Goal: Information Seeking & Learning: Find contact information

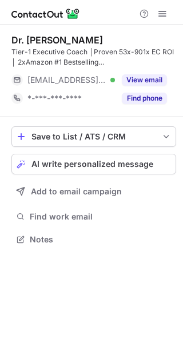
scroll to position [231, 183]
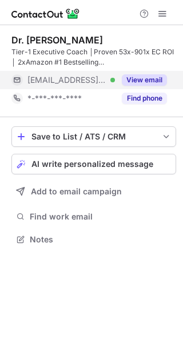
click at [147, 84] on button "View email" at bounding box center [144, 79] width 45 height 11
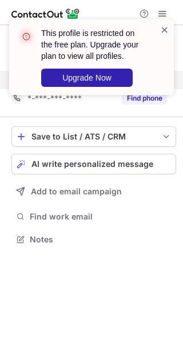
click at [168, 34] on span at bounding box center [164, 29] width 9 height 11
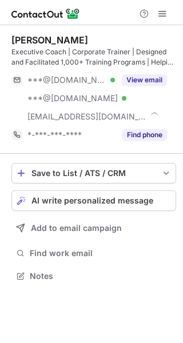
scroll to position [267, 183]
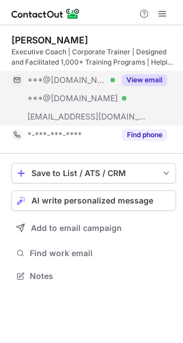
click at [140, 81] on button "View email" at bounding box center [144, 79] width 45 height 11
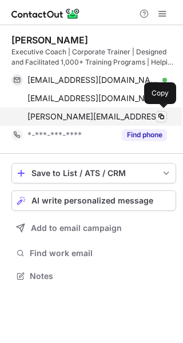
click at [155, 116] on button at bounding box center [160, 116] width 11 height 11
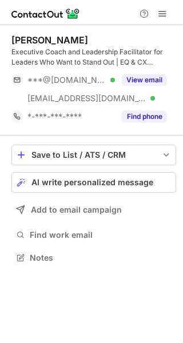
scroll to position [249, 183]
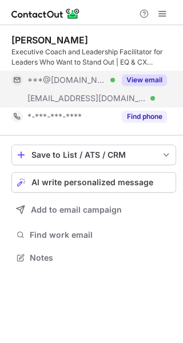
click at [152, 77] on button "View email" at bounding box center [144, 79] width 45 height 11
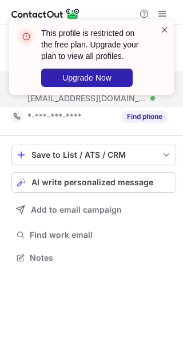
click at [164, 30] on span at bounding box center [164, 29] width 9 height 11
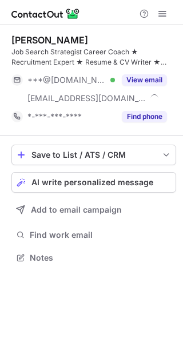
scroll to position [249, 183]
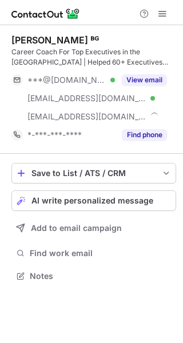
scroll to position [267, 183]
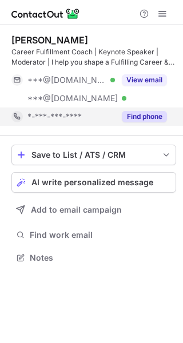
scroll to position [249, 183]
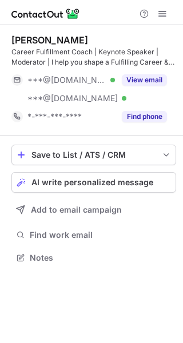
scroll to position [249, 183]
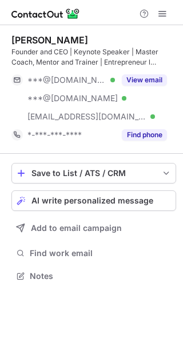
scroll to position [267, 183]
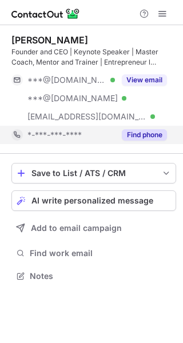
click at [149, 134] on button "Find phone" at bounding box center [144, 134] width 45 height 11
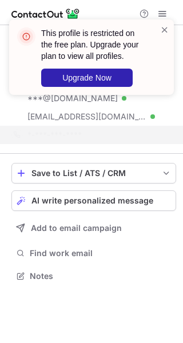
click at [10, 150] on div "[PERSON_NAME] Founder and CEO | Keynote Speaker | Master Coach, Mentor and Trai…" at bounding box center [91, 159] width 183 height 268
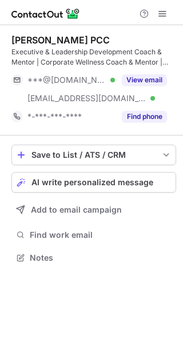
scroll to position [249, 183]
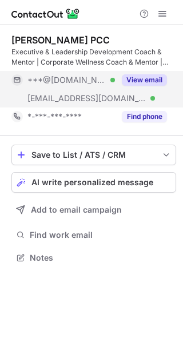
click at [152, 84] on button "View email" at bounding box center [144, 79] width 45 height 11
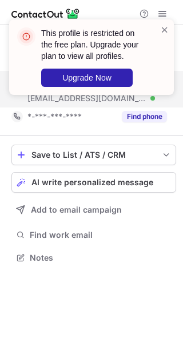
click at [13, 133] on div "[PERSON_NAME] PCC Executive & Leadership Development Coach & Mentor | Corporate…" at bounding box center [93, 80] width 164 height 110
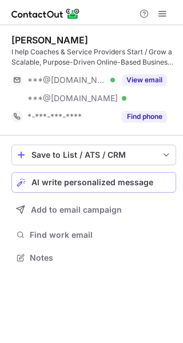
scroll to position [249, 183]
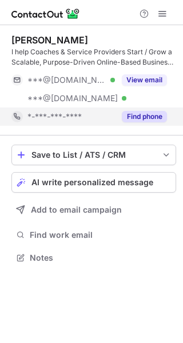
click at [134, 118] on button "Find phone" at bounding box center [144, 116] width 45 height 11
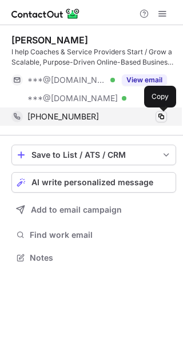
click at [165, 113] on span at bounding box center [160, 116] width 9 height 9
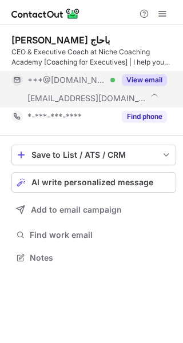
scroll to position [249, 183]
click at [139, 79] on button "View email" at bounding box center [144, 79] width 45 height 11
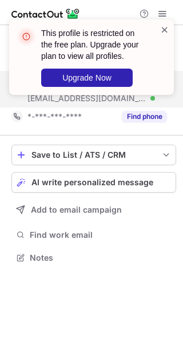
click at [165, 34] on span at bounding box center [164, 29] width 9 height 11
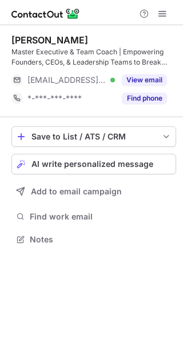
scroll to position [231, 183]
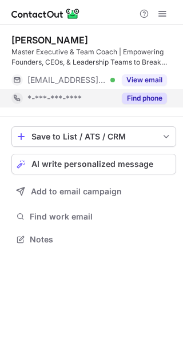
click at [130, 96] on button "Find phone" at bounding box center [144, 97] width 45 height 11
